Goal: Information Seeking & Learning: Learn about a topic

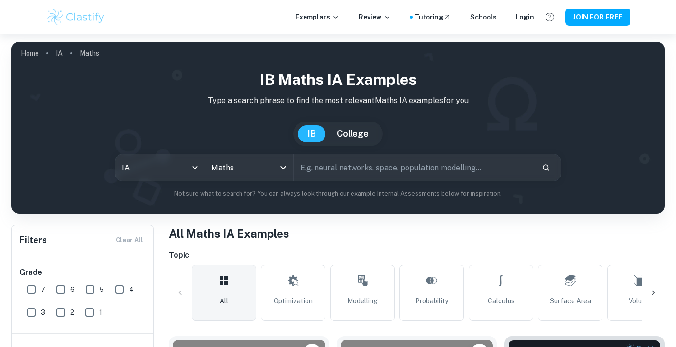
scroll to position [178, 0]
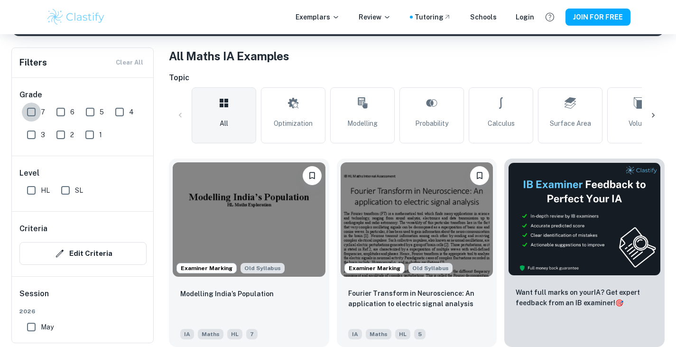
click at [34, 109] on input "7" at bounding box center [31, 112] width 19 height 19
checkbox input "true"
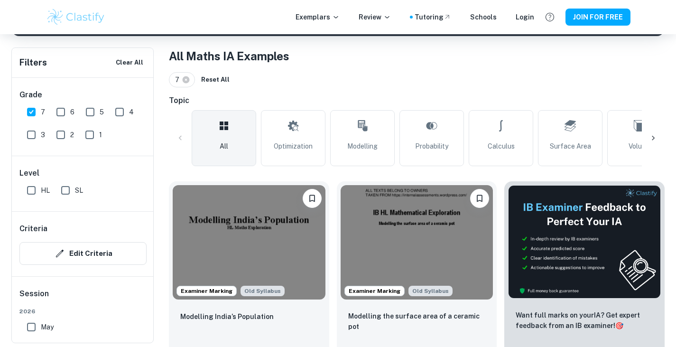
click at [46, 189] on span "HL" at bounding box center [45, 190] width 9 height 10
click at [41, 189] on input "HL" at bounding box center [31, 190] width 19 height 19
checkbox input "true"
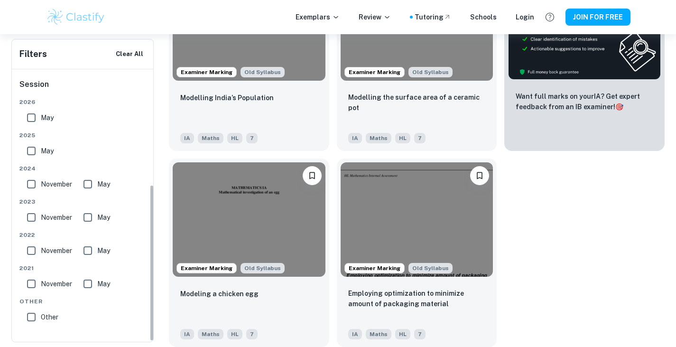
scroll to position [200, 0]
click at [30, 282] on input "November" at bounding box center [31, 284] width 19 height 19
checkbox input "true"
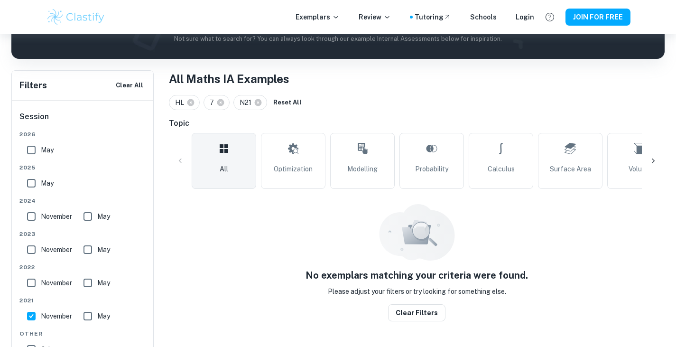
click at [96, 284] on div "[DATE] [DATE] [DATE] May [DATE] May [DATE] May [DATE] May Other Other" at bounding box center [82, 246] width 127 height 233
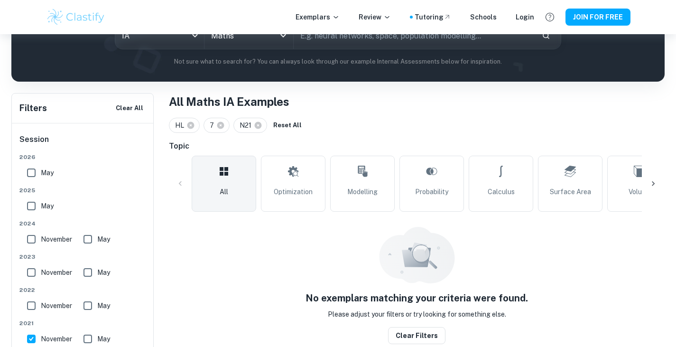
scroll to position [129, 0]
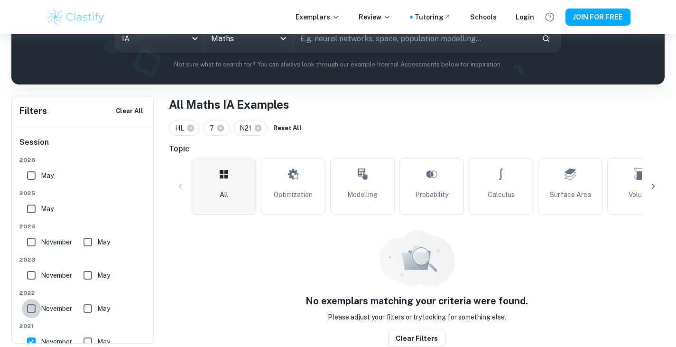
click at [28, 309] on input "November" at bounding box center [31, 308] width 19 height 19
checkbox input "true"
click at [92, 308] on input "May" at bounding box center [87, 308] width 19 height 19
checkbox input "true"
click at [89, 340] on input "May" at bounding box center [87, 341] width 19 height 19
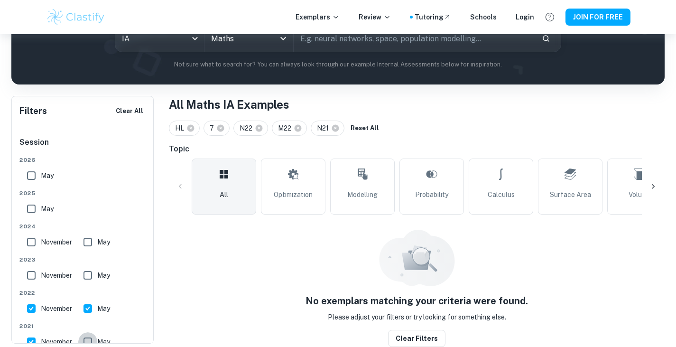
checkbox input "true"
click at [34, 275] on input "November" at bounding box center [31, 275] width 19 height 19
checkbox input "true"
click at [93, 276] on input "May" at bounding box center [87, 275] width 19 height 19
checkbox input "true"
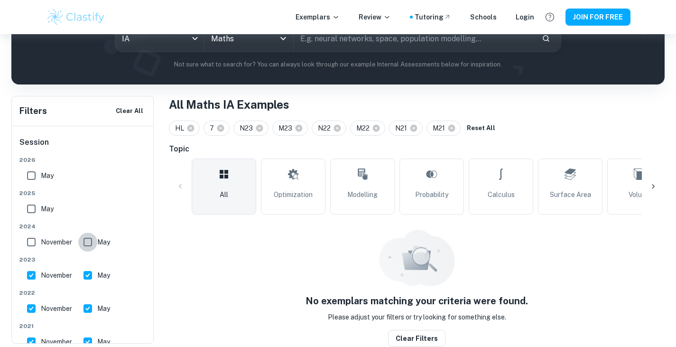
click at [87, 241] on input "May" at bounding box center [87, 242] width 19 height 19
checkbox input "true"
click at [37, 242] on input "November" at bounding box center [31, 242] width 19 height 19
checkbox input "true"
click at [35, 202] on input "May" at bounding box center [31, 208] width 19 height 19
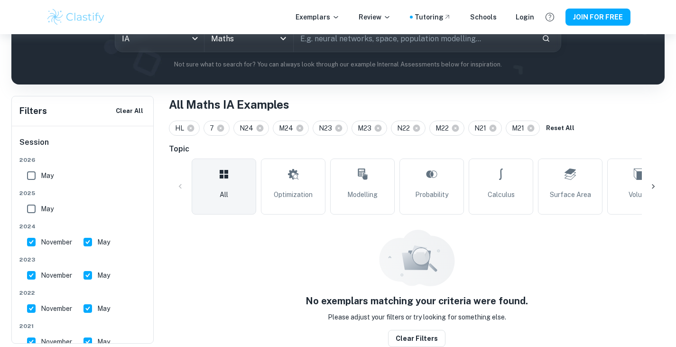
checkbox input "true"
click at [32, 179] on input "May" at bounding box center [31, 175] width 19 height 19
checkbox input "true"
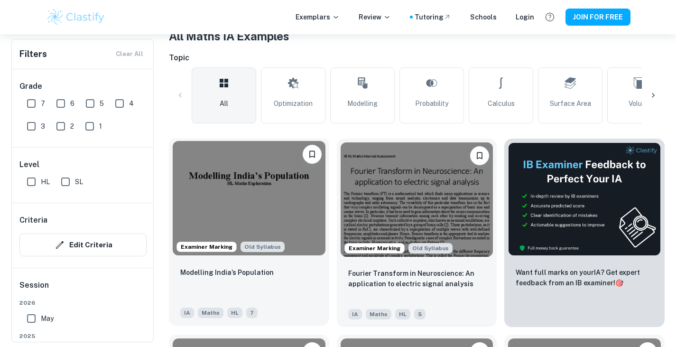
scroll to position [198, 0]
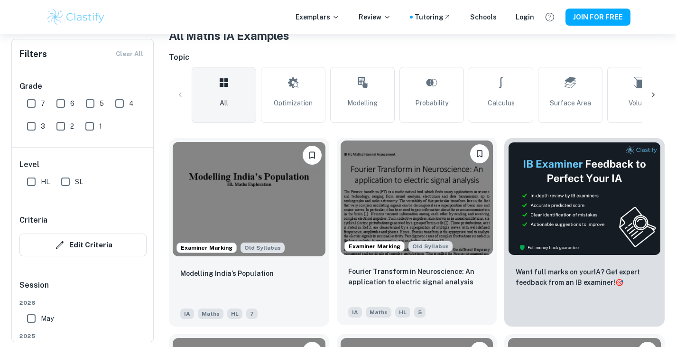
click at [424, 192] on img at bounding box center [417, 197] width 153 height 114
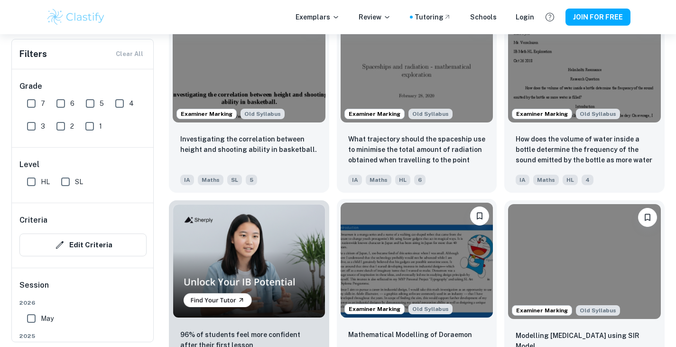
scroll to position [837, 0]
